Goal: Task Accomplishment & Management: Use online tool/utility

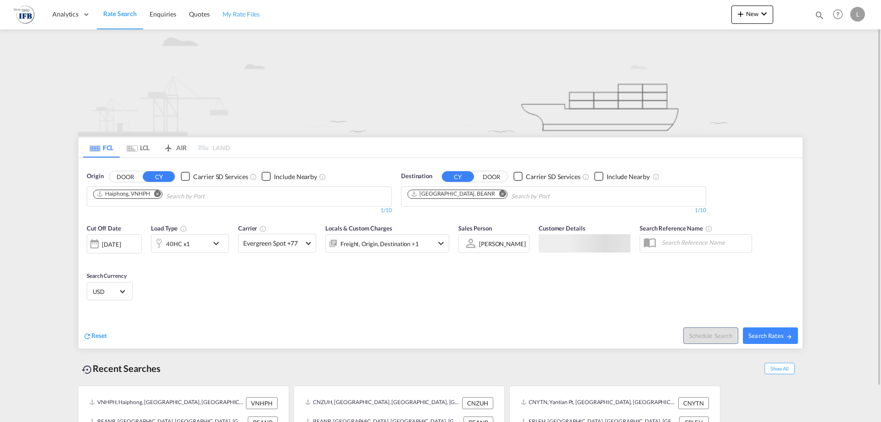
click at [234, 14] on span "My Rate Files" at bounding box center [242, 14] width 38 height 8
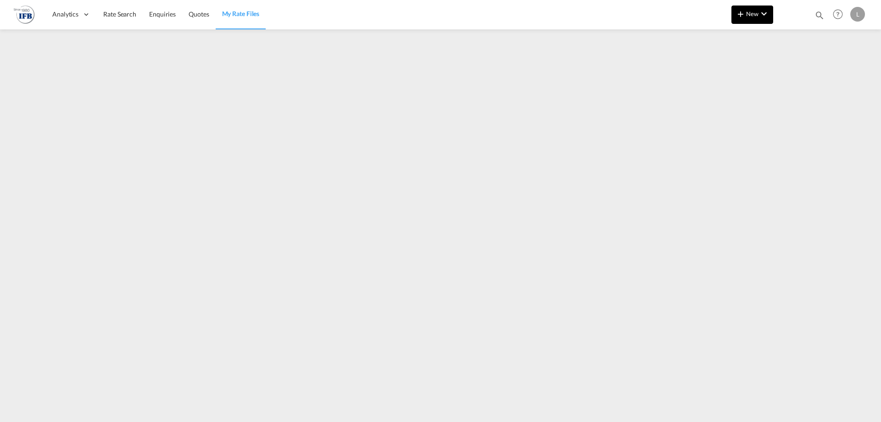
click at [766, 16] on md-icon "icon-chevron-down" at bounding box center [764, 13] width 11 height 11
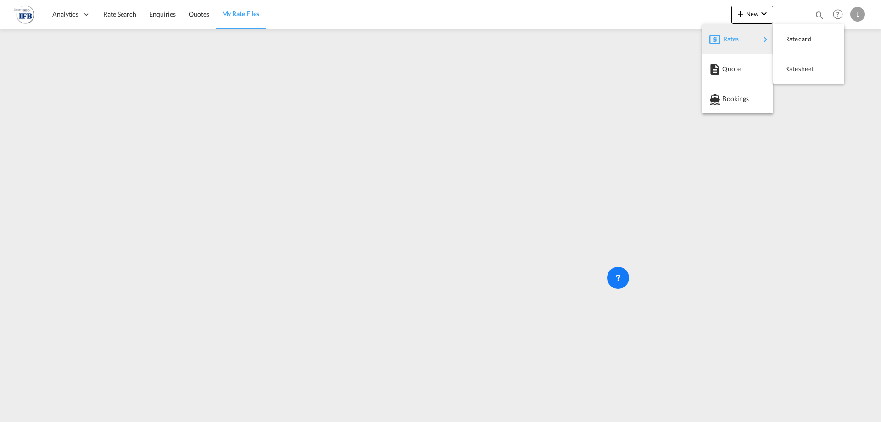
click at [746, 38] on div "Rates" at bounding box center [741, 39] width 37 height 23
click at [788, 70] on span "Ratesheet" at bounding box center [790, 69] width 10 height 18
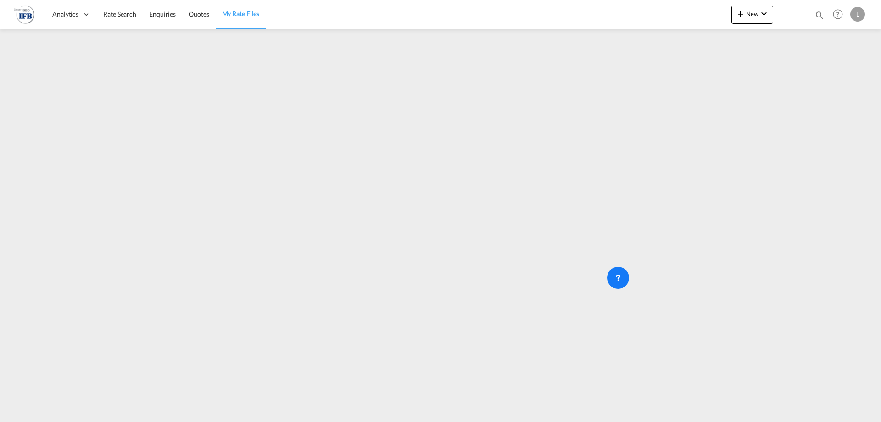
click at [233, 17] on span "My Rate Files" at bounding box center [241, 14] width 38 height 8
click at [749, 11] on span "New" at bounding box center [752, 13] width 34 height 7
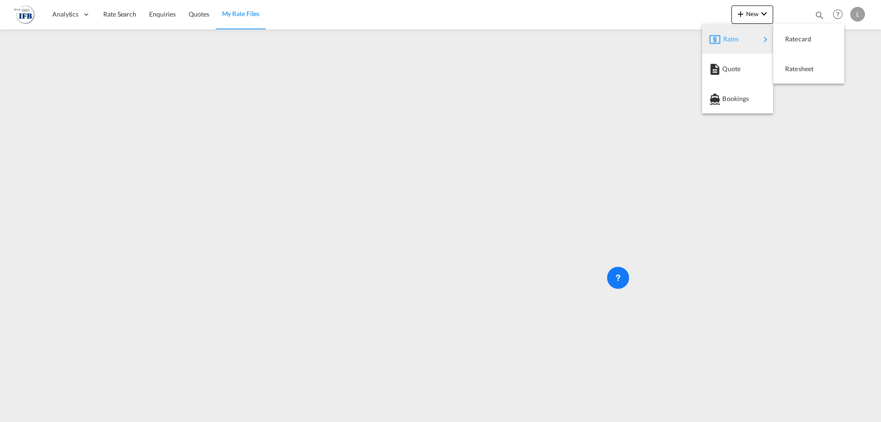
drag, startPoint x: 746, startPoint y: 84, endPoint x: 746, endPoint y: 38, distance: 45.9
click at [746, 38] on md-menu-content "Rates Quote Bookings" at bounding box center [737, 68] width 71 height 89
click at [746, 38] on div "Rates" at bounding box center [741, 39] width 37 height 23
click at [795, 67] on span "Ratesheet" at bounding box center [790, 69] width 10 height 18
